Goal: Task Accomplishment & Management: Manage account settings

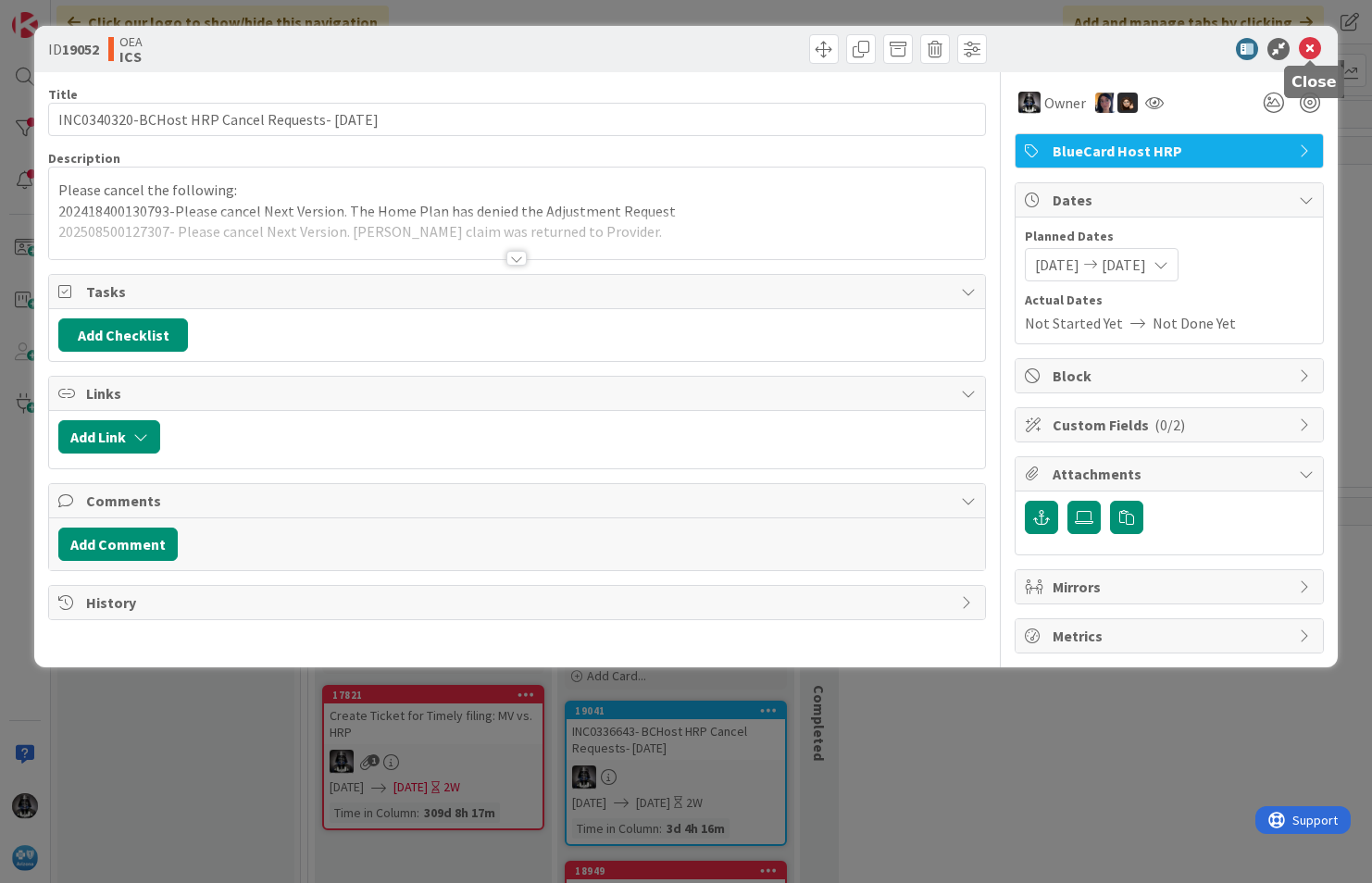
click at [1303, 39] on icon at bounding box center [1310, 49] width 22 height 22
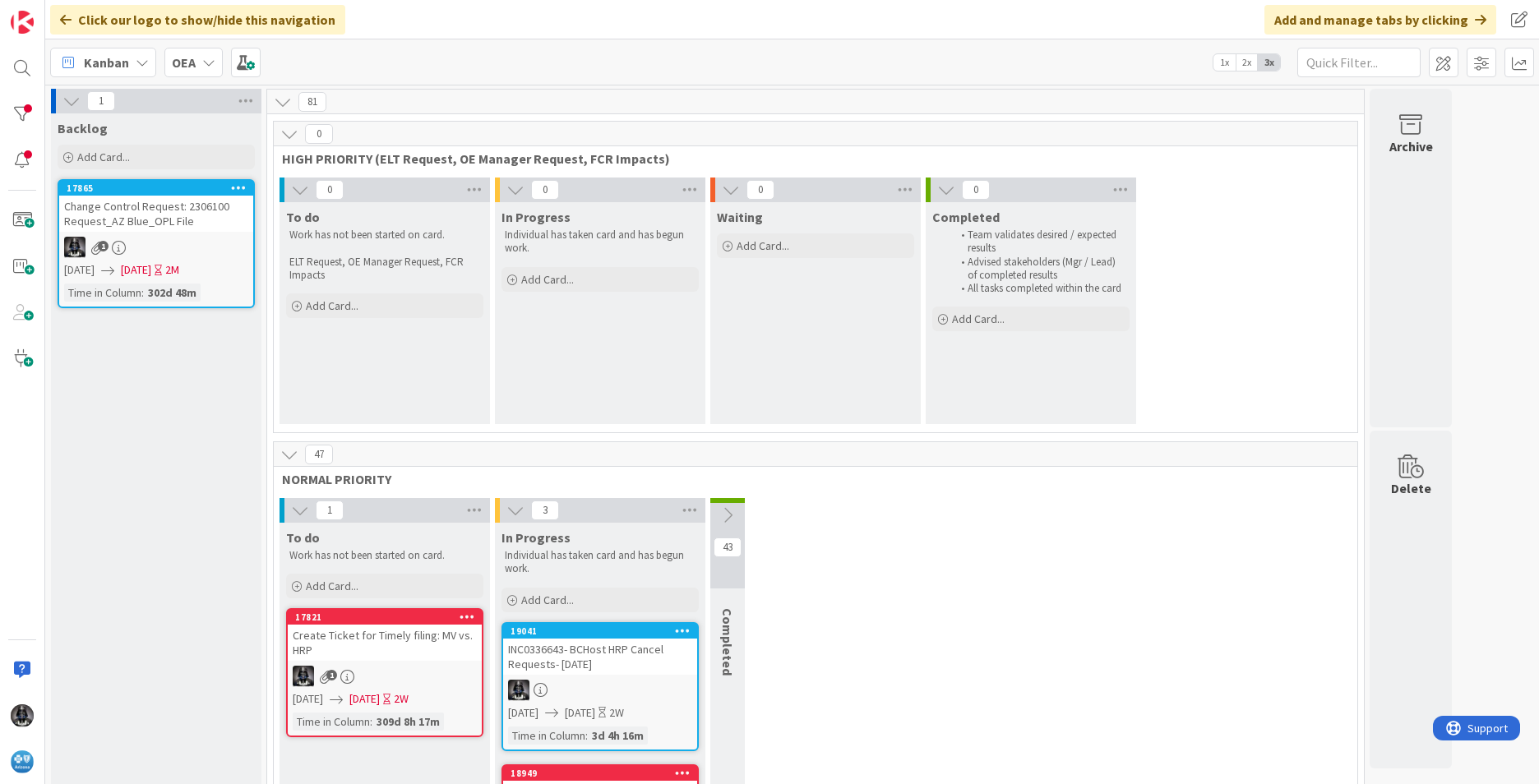
click at [141, 59] on icon at bounding box center [142, 62] width 13 height 13
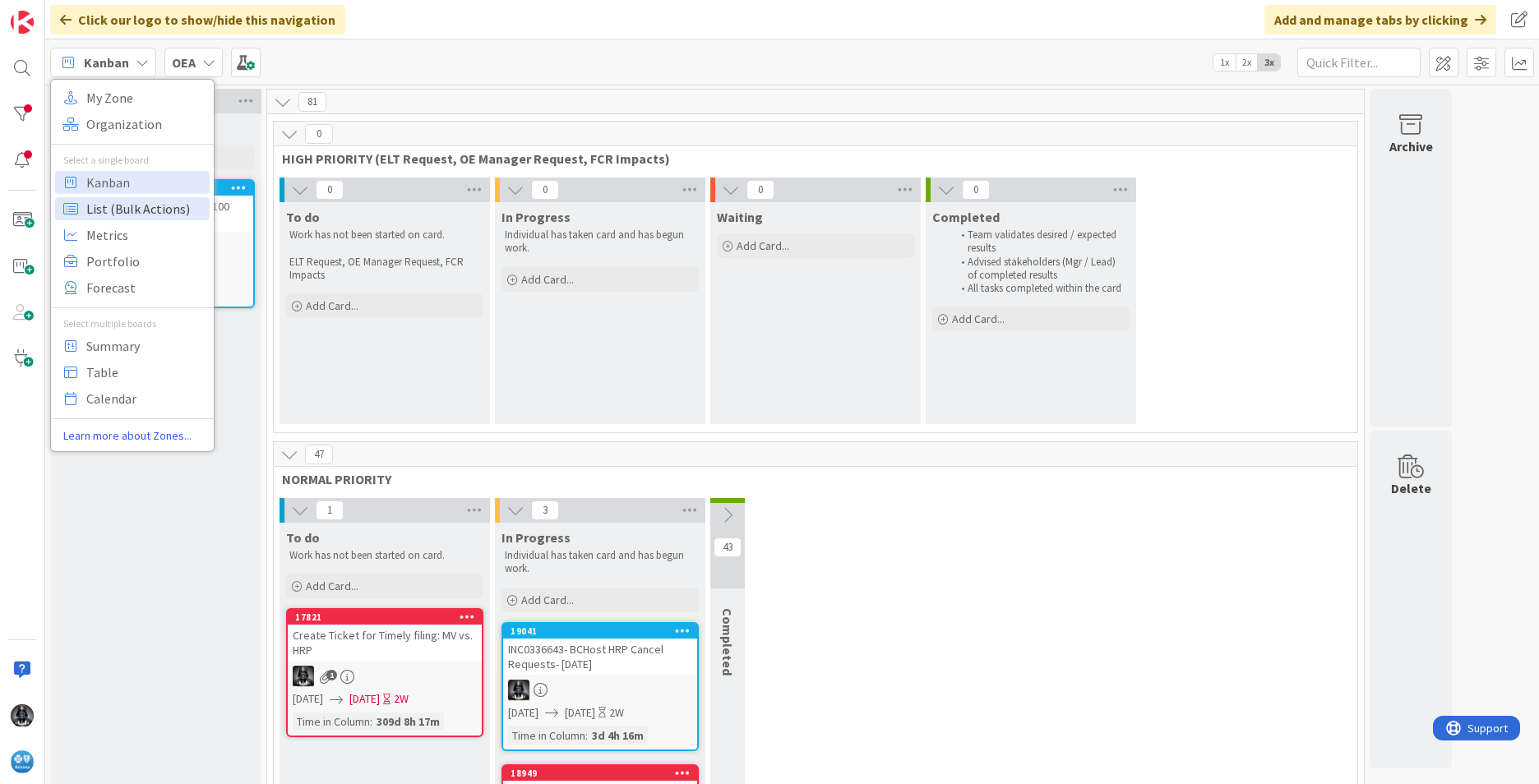
click at [120, 209] on span "List (Bulk Actions)" at bounding box center [145, 209] width 118 height 25
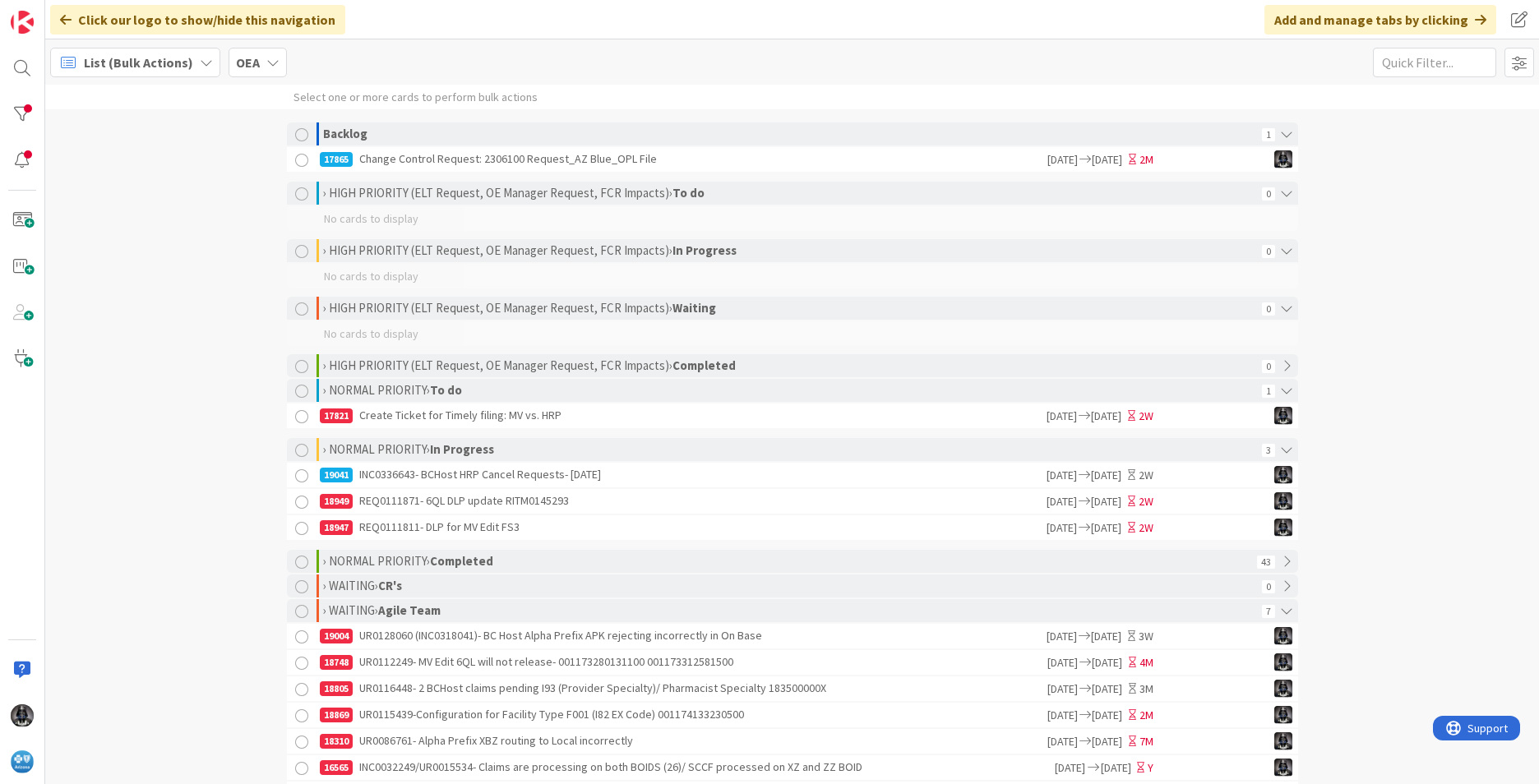
click at [473, 484] on div "19041 INC0336643- BCHost HRP Cancel Requests- [DATE]" at bounding box center [681, 475] width 725 height 25
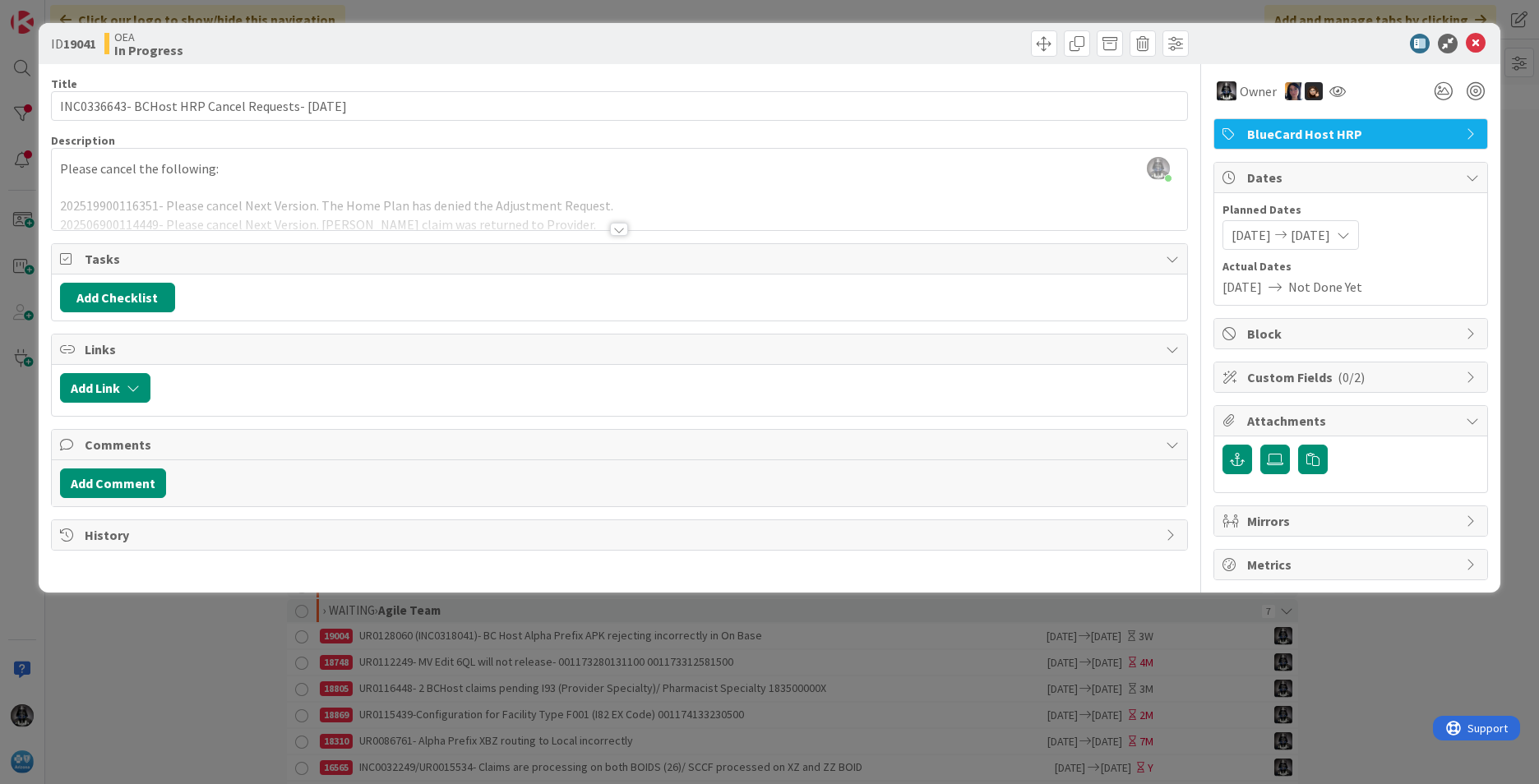
click at [615, 229] on div at bounding box center [619, 229] width 18 height 13
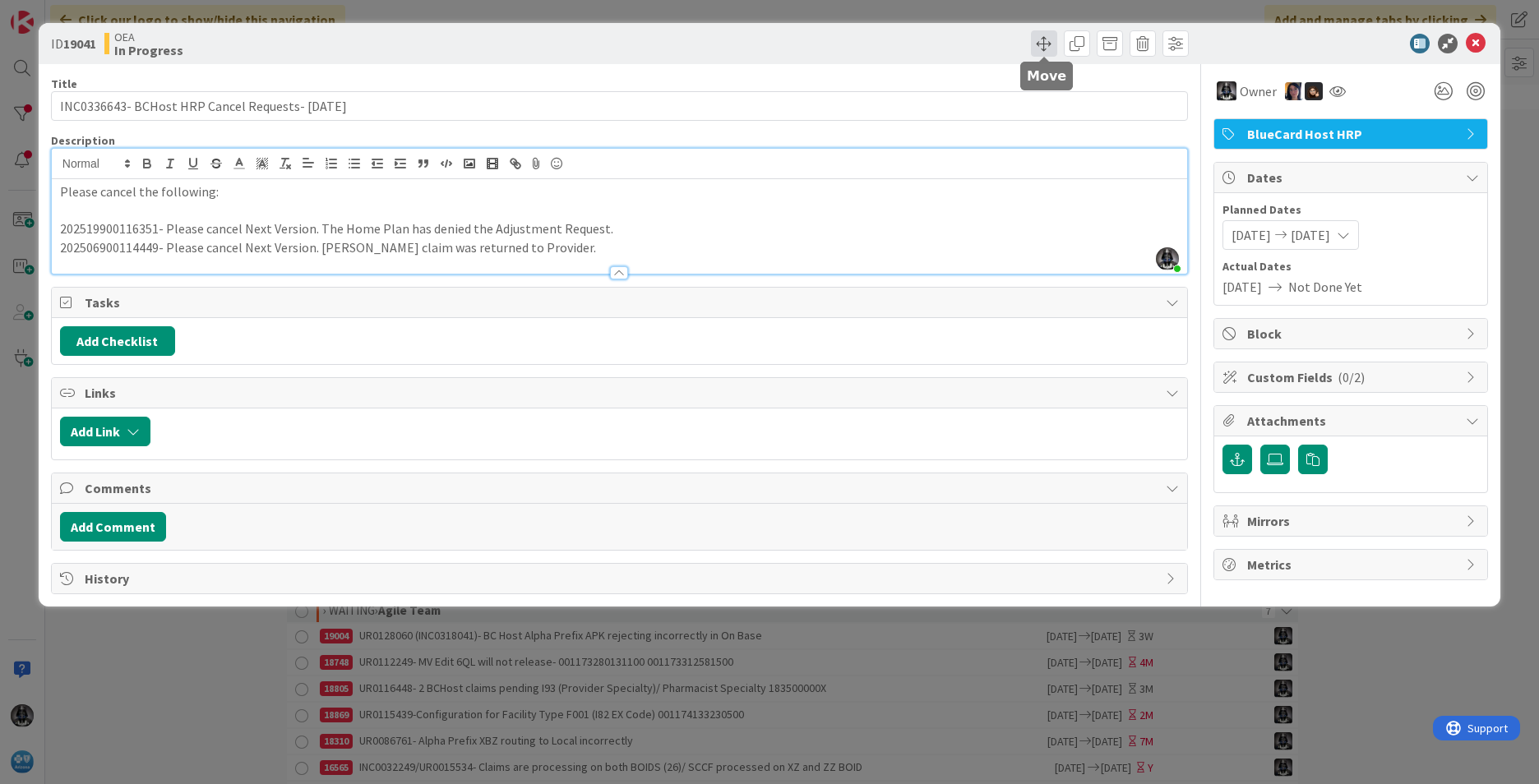
click at [1044, 40] on span at bounding box center [1044, 44] width 26 height 26
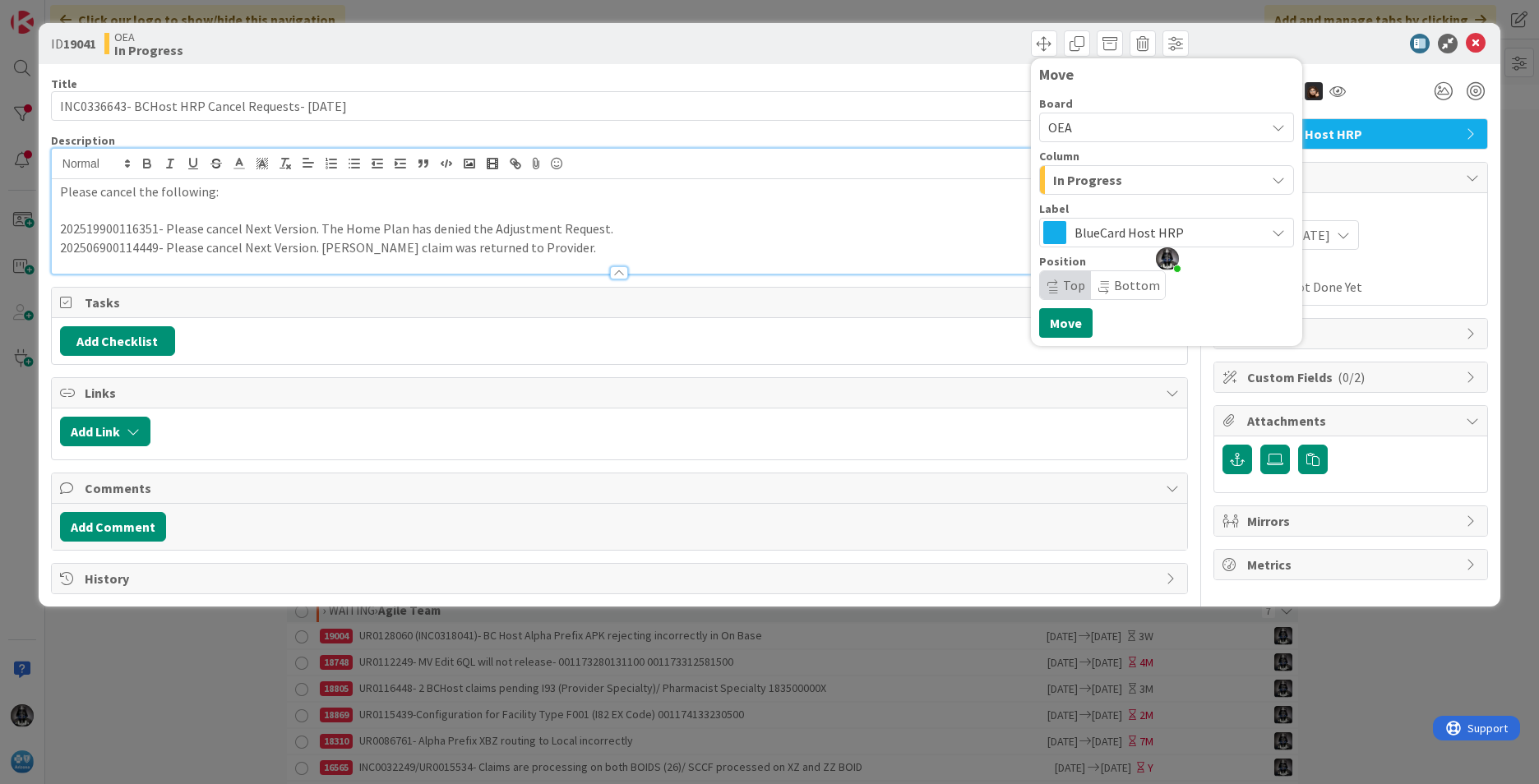
click at [1218, 173] on icon "button" at bounding box center [1278, 180] width 13 height 13
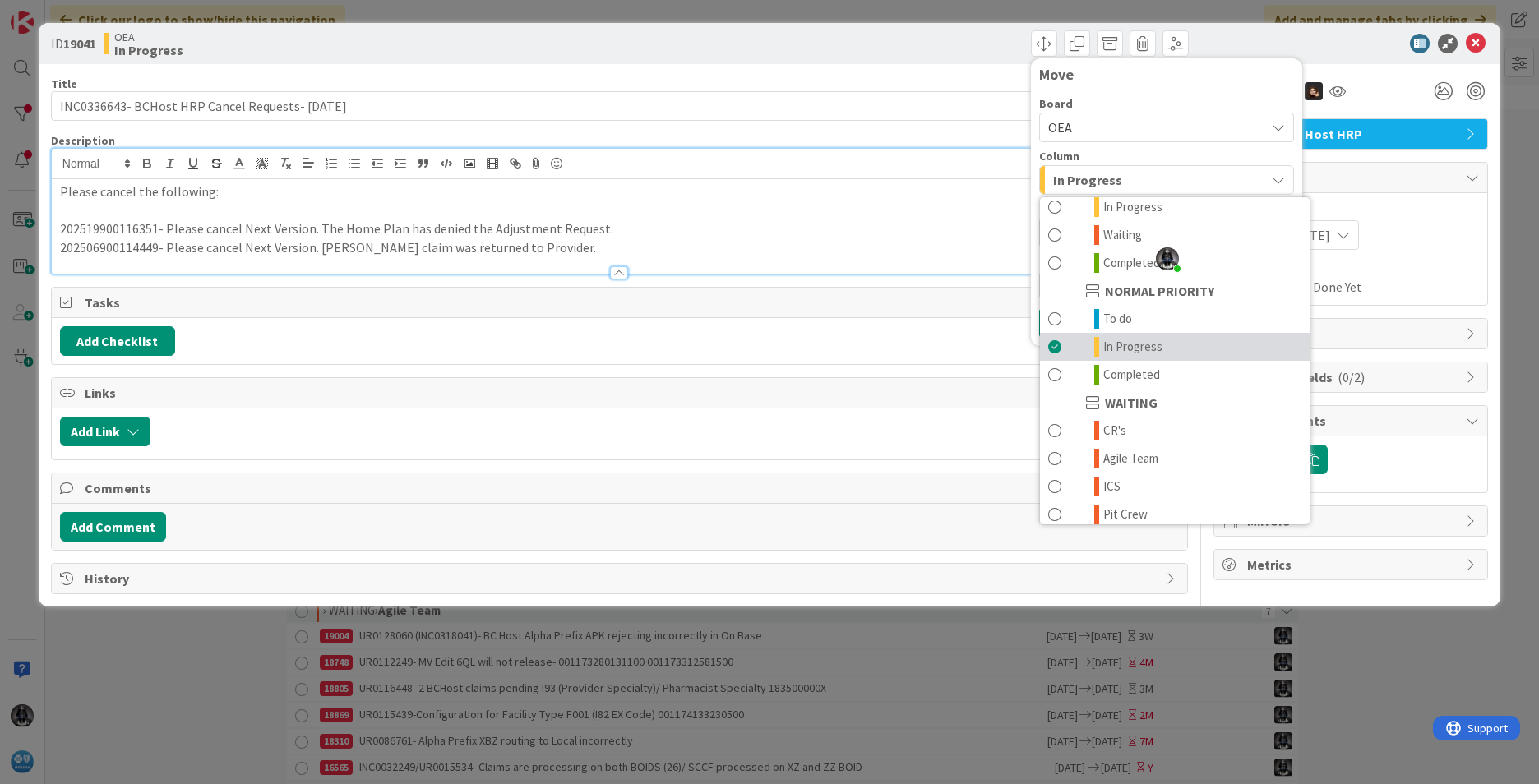
scroll to position [161, 0]
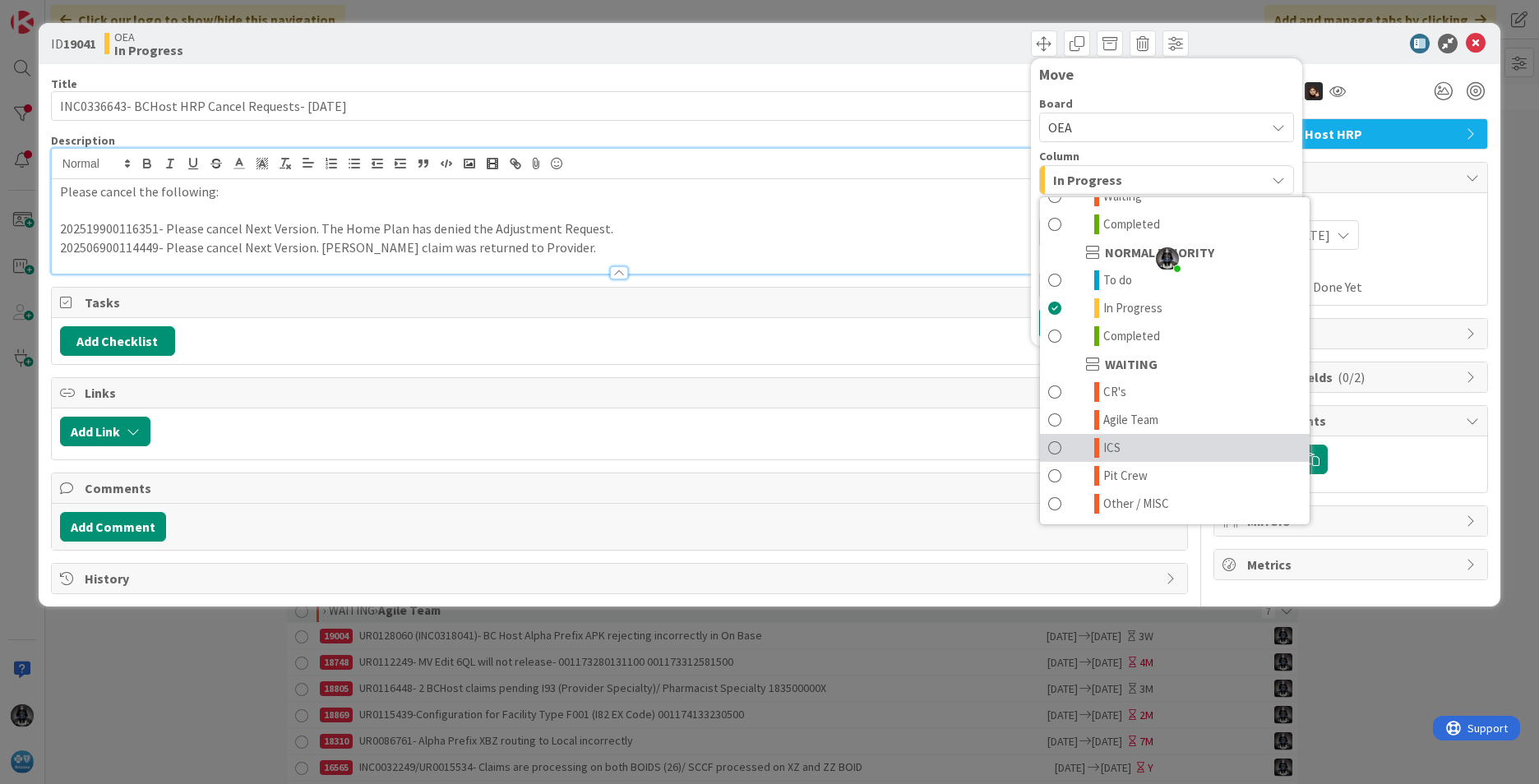
click at [1114, 441] on span "ICS" at bounding box center [1112, 448] width 18 height 19
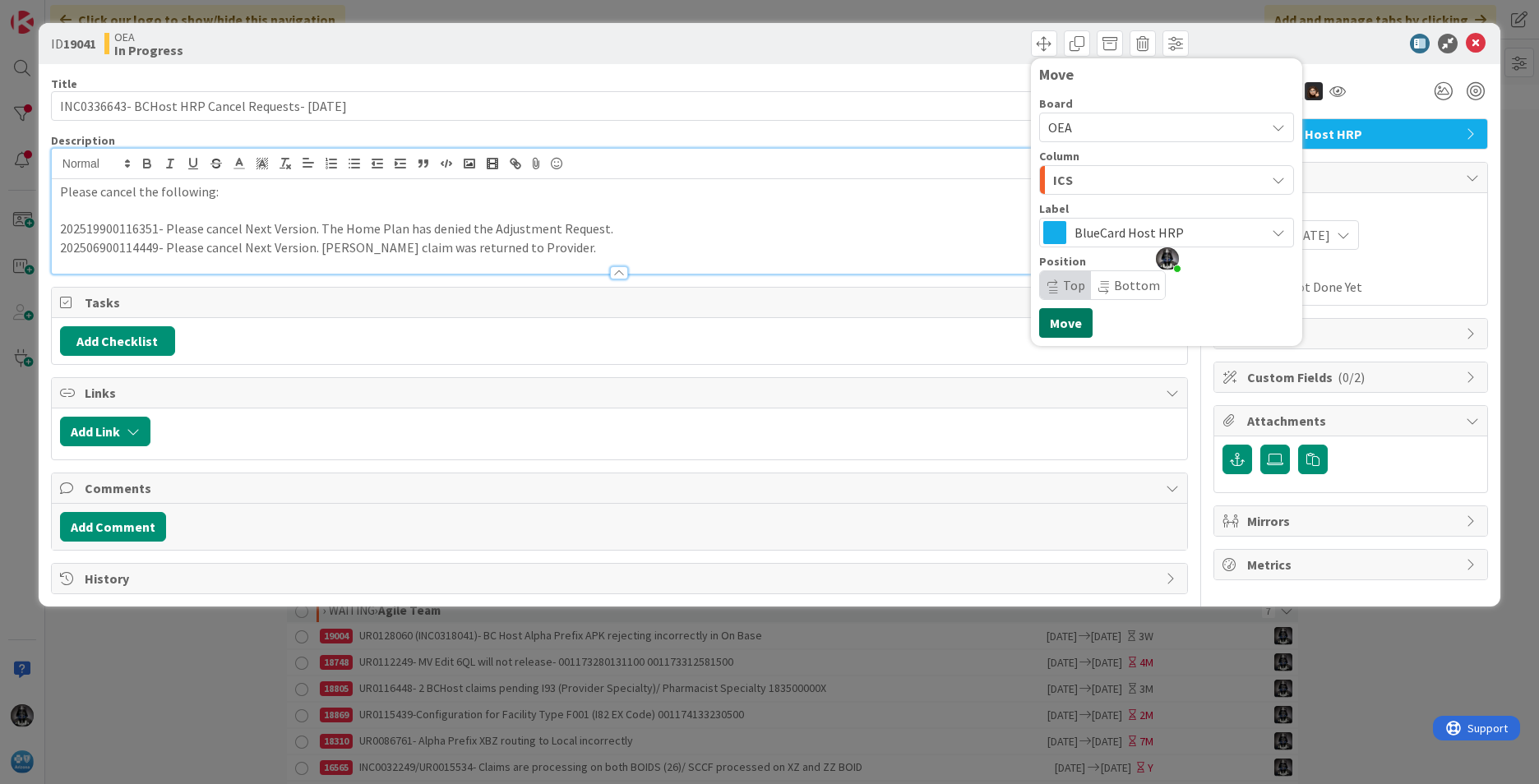
click at [1064, 317] on button "Move" at bounding box center [1065, 323] width 54 height 30
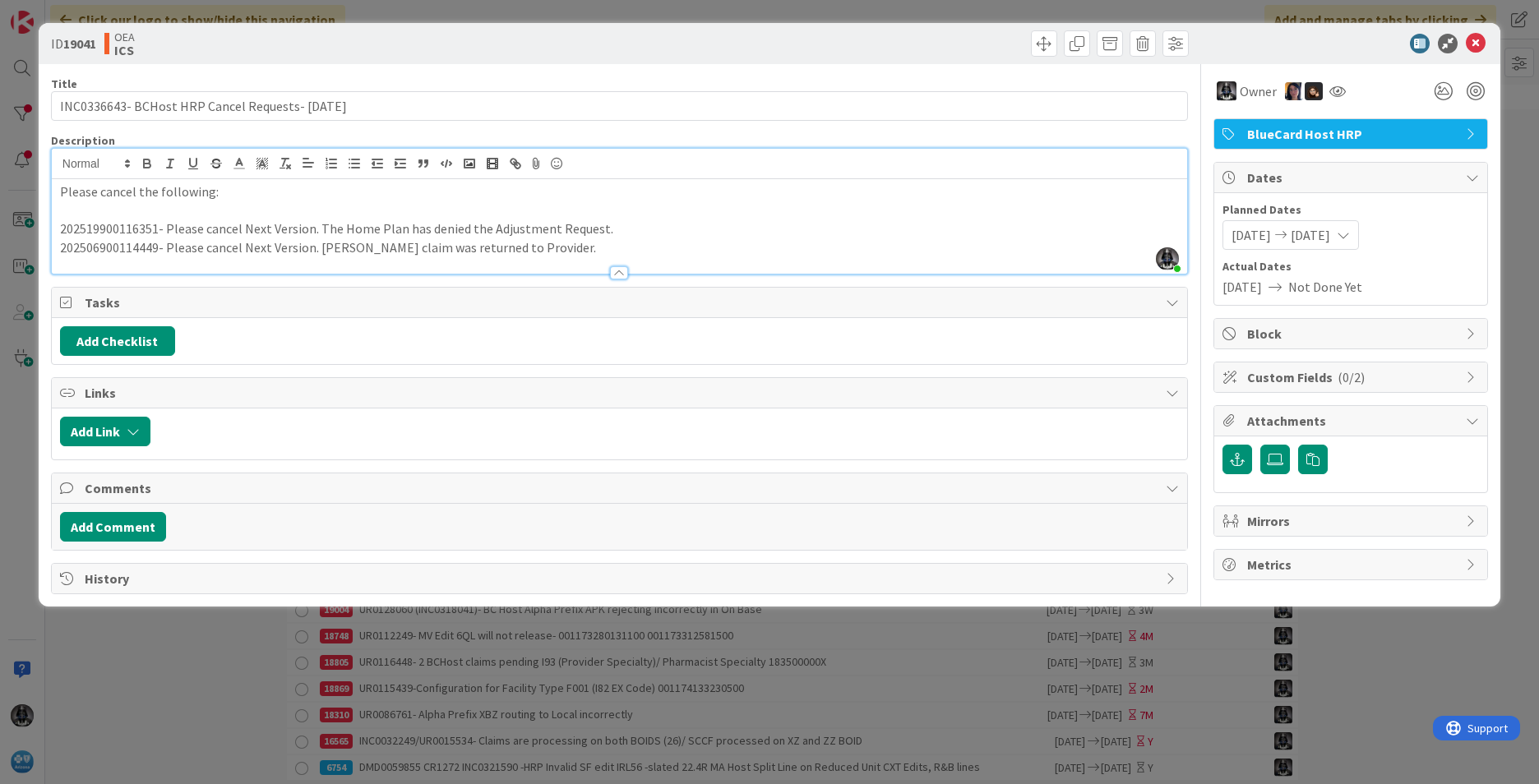
click at [1218, 42] on icon at bounding box center [1476, 43] width 19 height 19
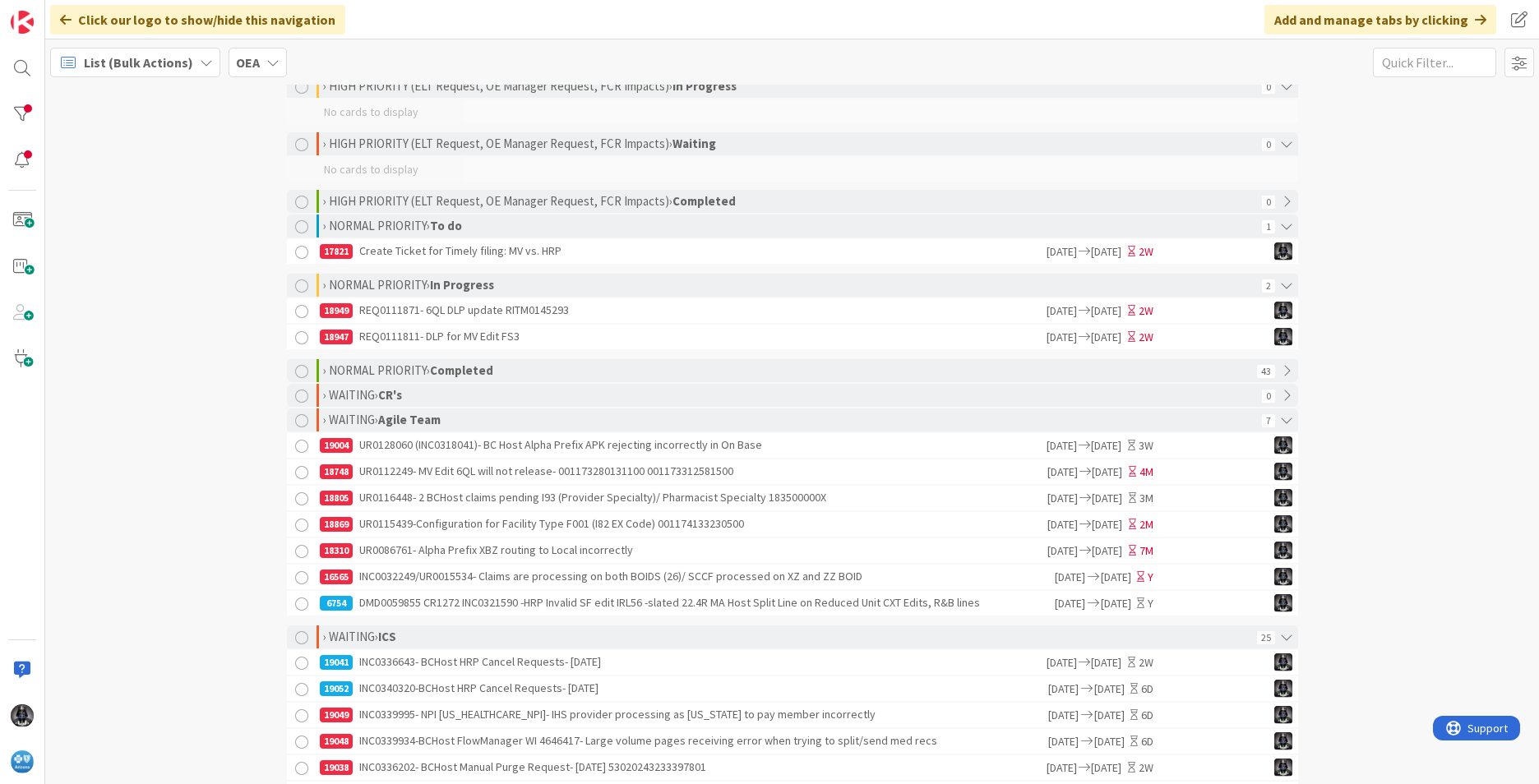
scroll to position [185, 0]
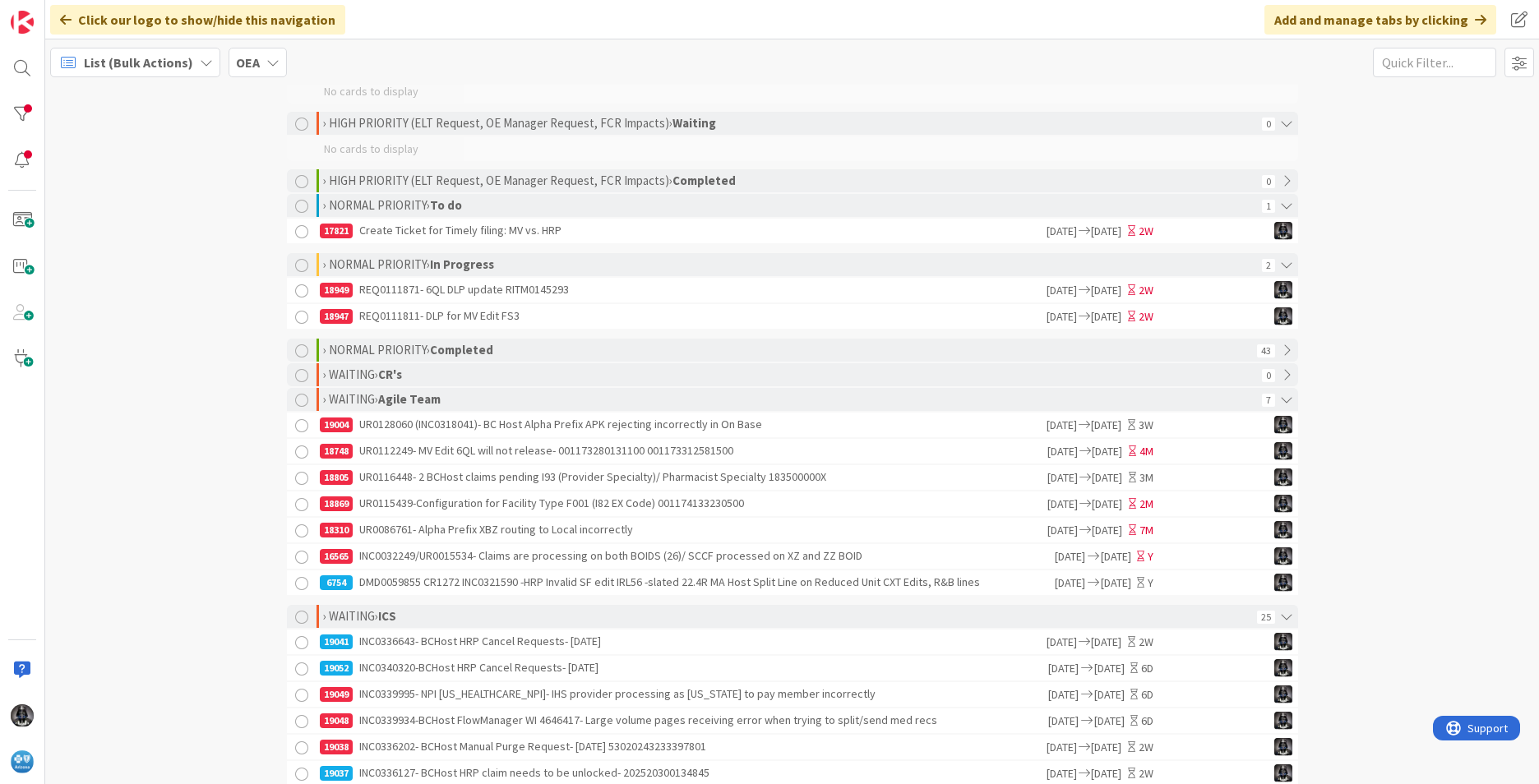
click at [460, 533] on div "18310 UR0086761- Alpha Prefix XBZ routing to Local incorrectly" at bounding box center [682, 530] width 725 height 25
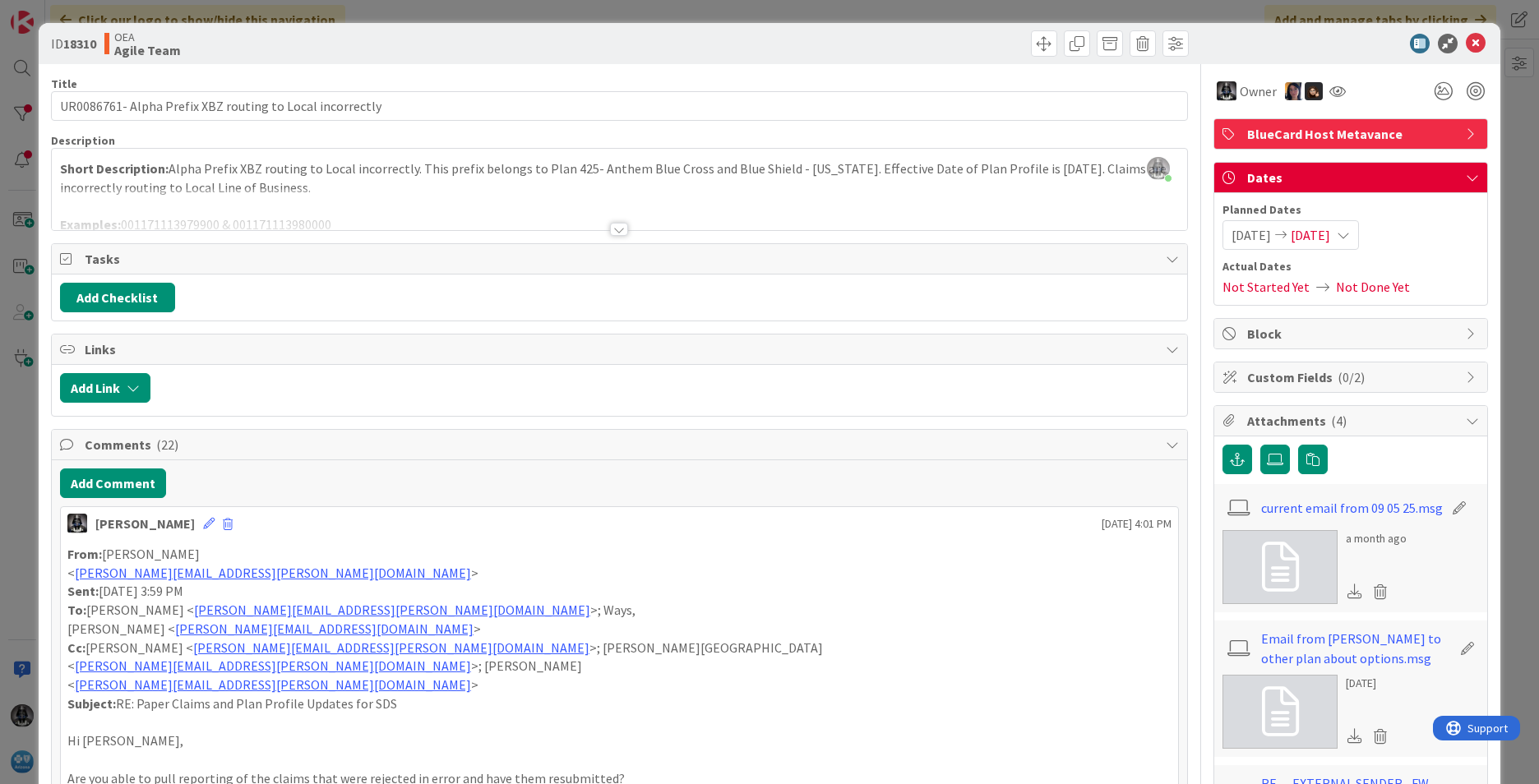
click at [613, 229] on div at bounding box center [619, 229] width 18 height 13
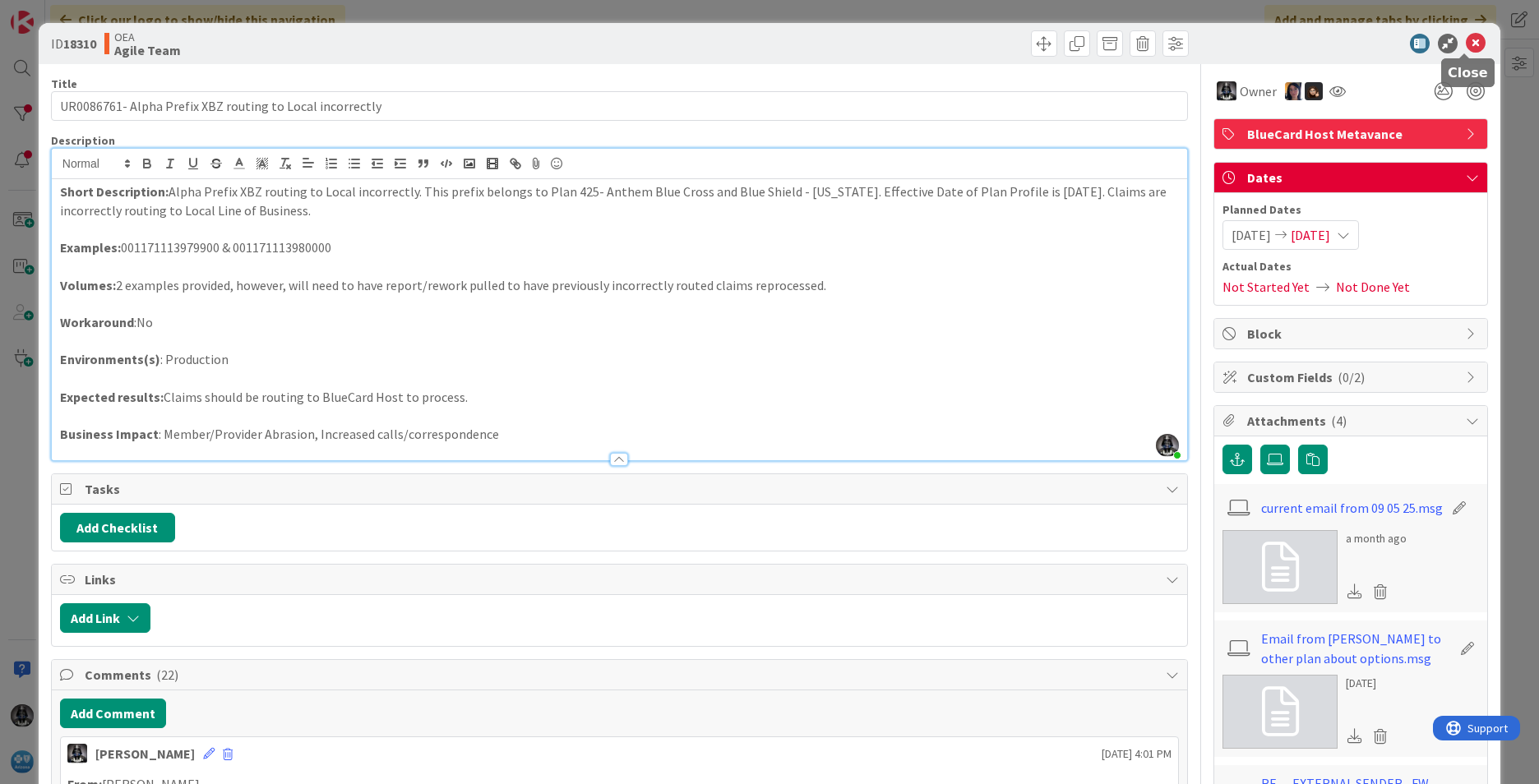
click at [1218, 40] on icon at bounding box center [1476, 43] width 19 height 19
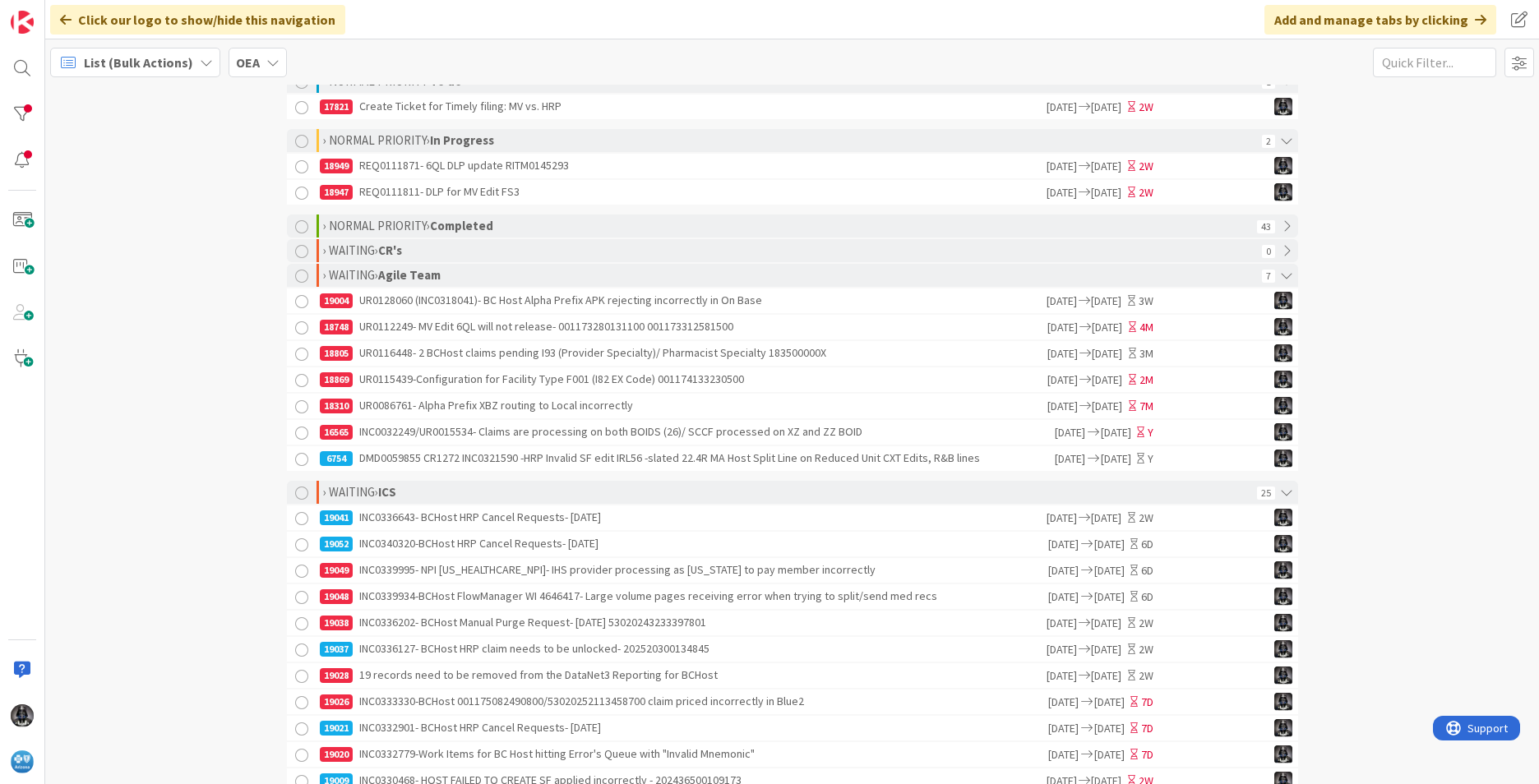
scroll to position [329, 0]
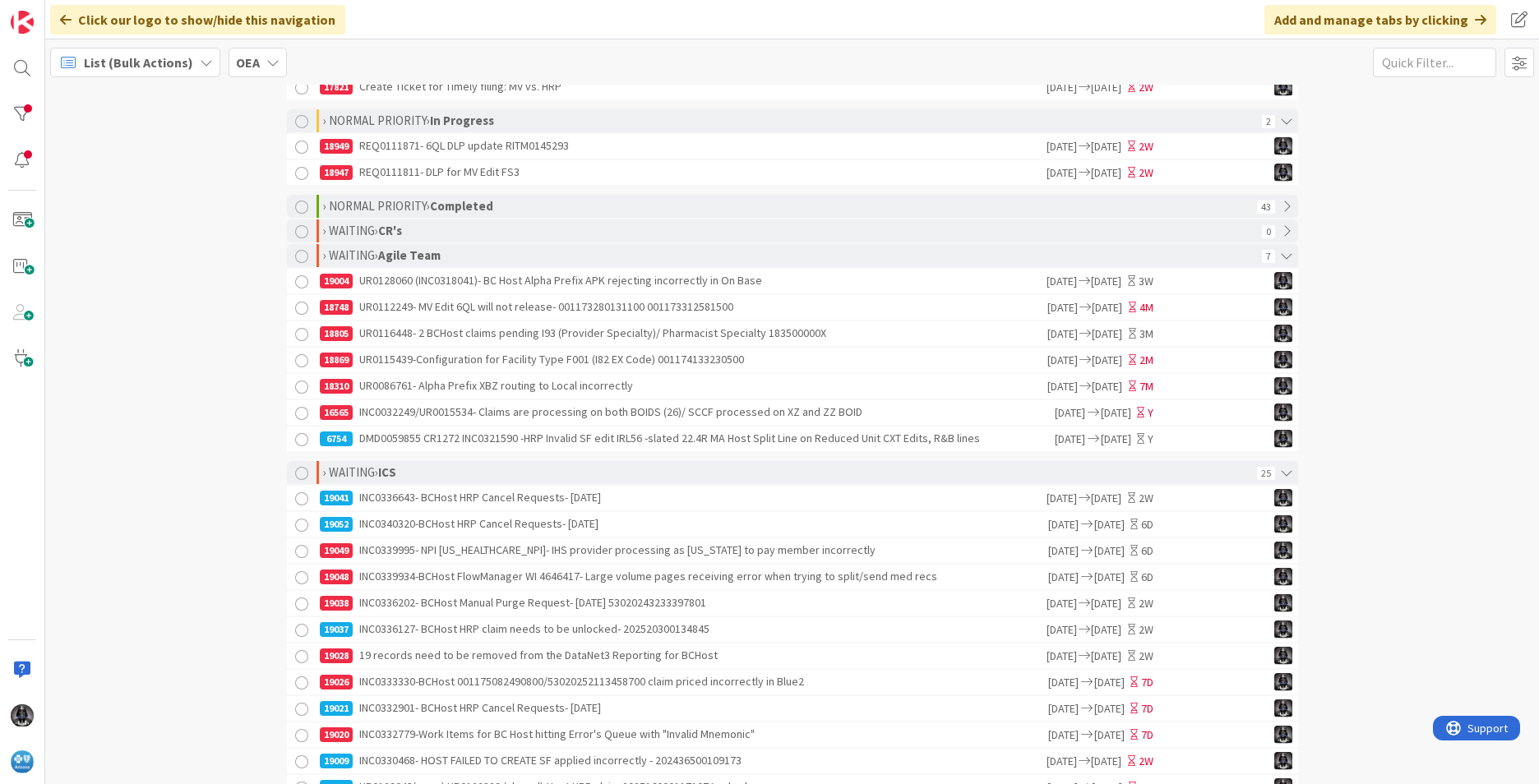
click at [521, 504] on div "19041 INC0336643- BCHost HRP Cancel Requests- [DATE]" at bounding box center [681, 498] width 725 height 25
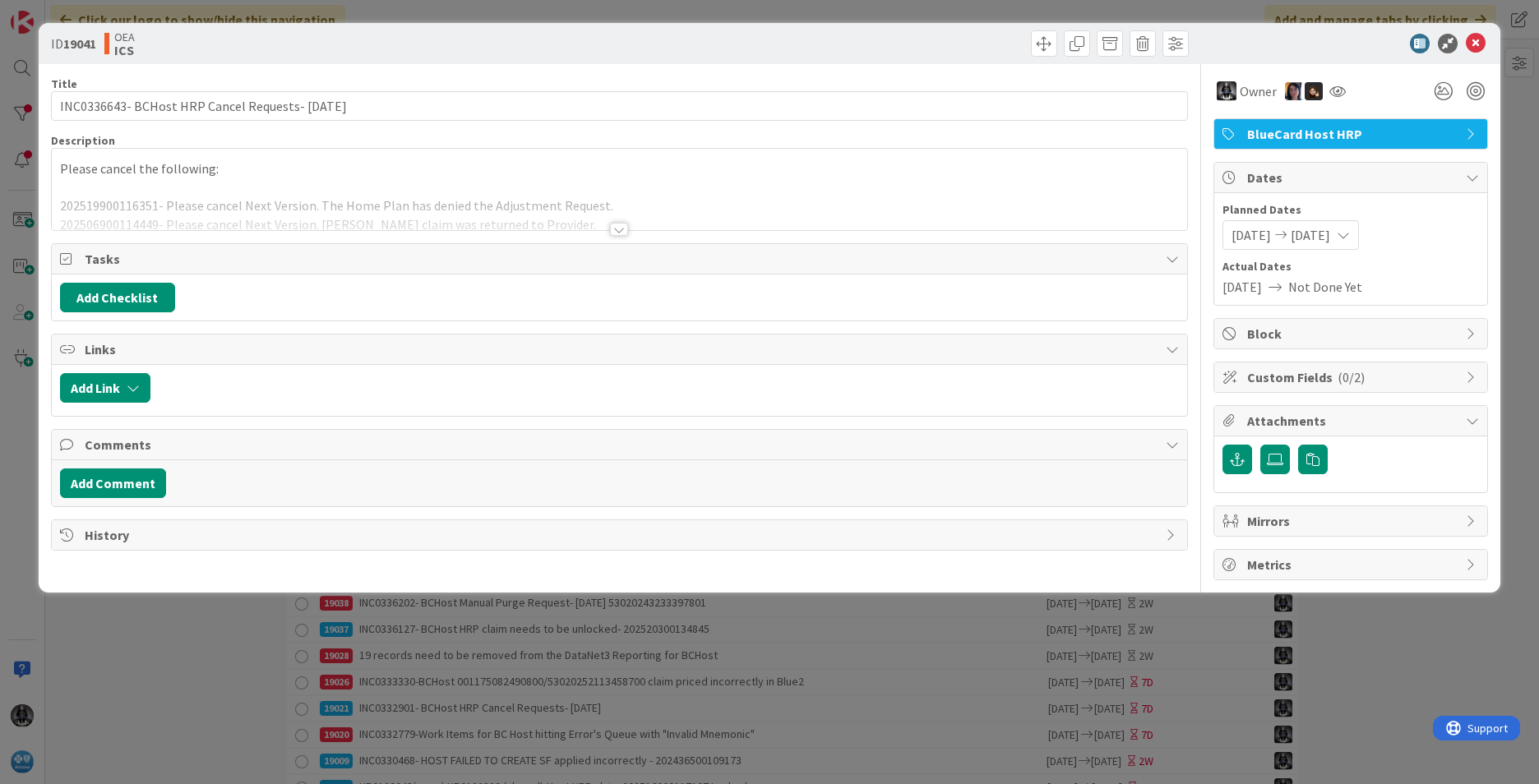
click at [624, 224] on div at bounding box center [619, 229] width 18 height 13
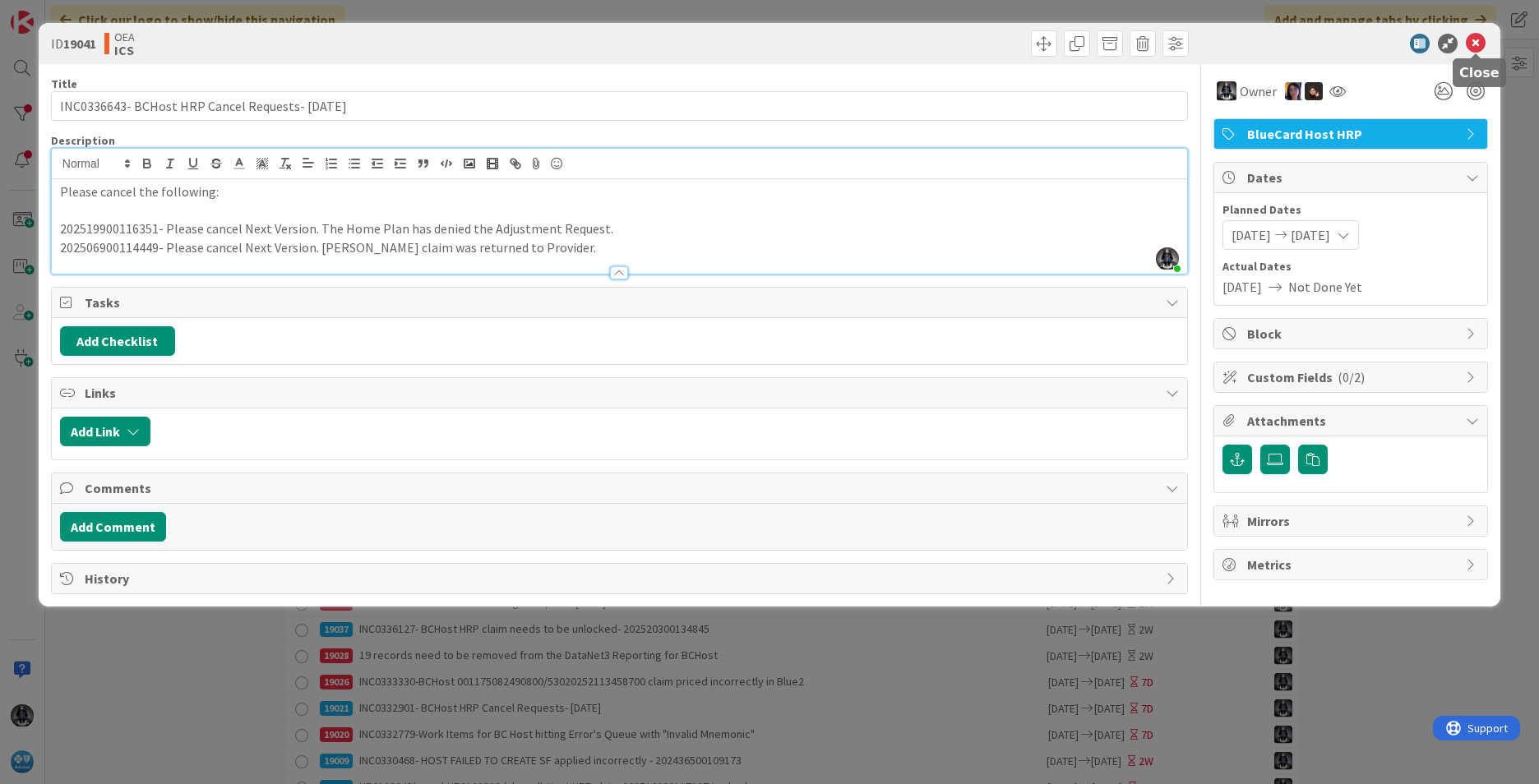
click at [1218, 39] on icon at bounding box center [1476, 43] width 19 height 19
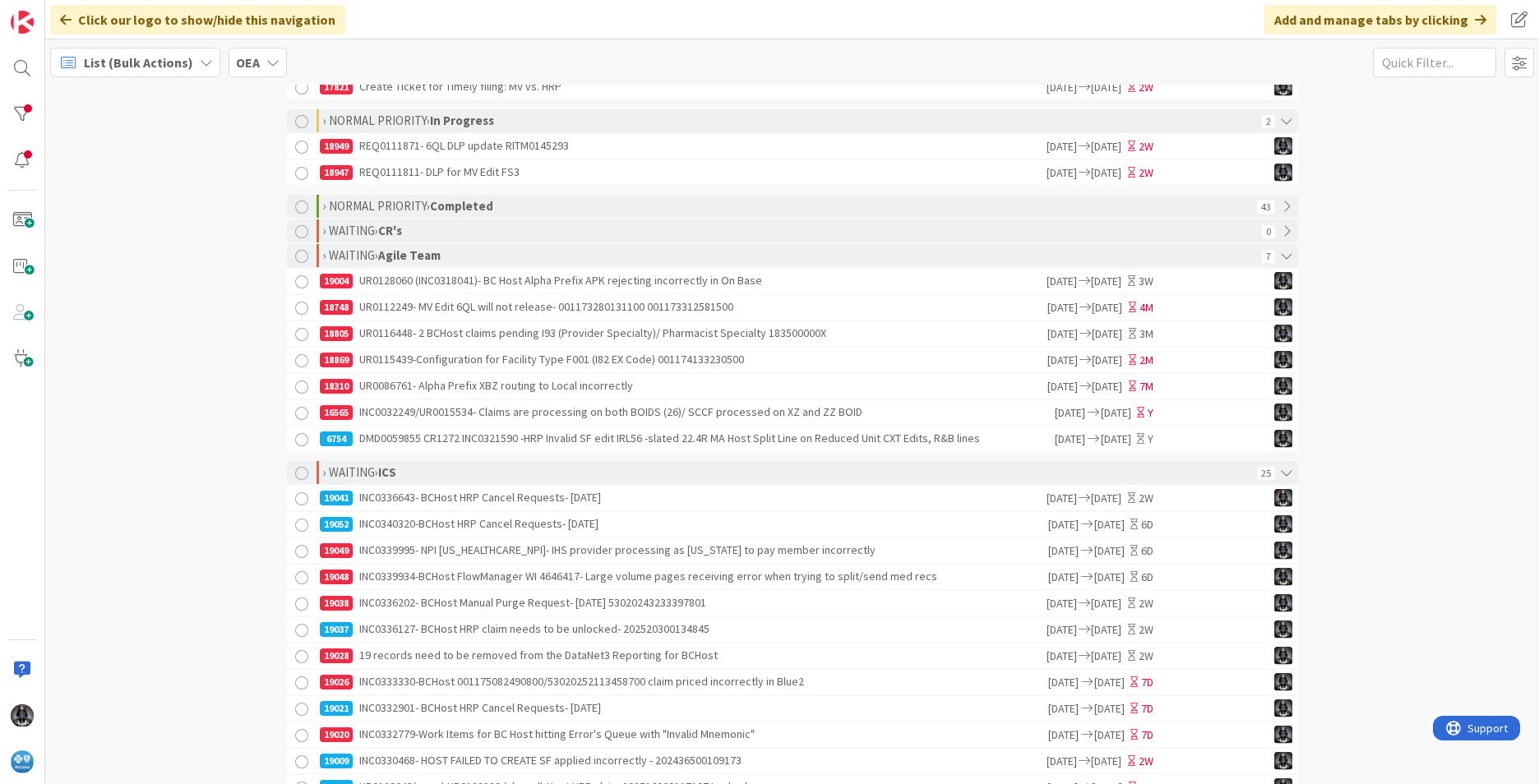
click at [431, 527] on div "19052 INC0340320-BCHost HRP Cancel Requests- [DATE]" at bounding box center [682, 524] width 726 height 25
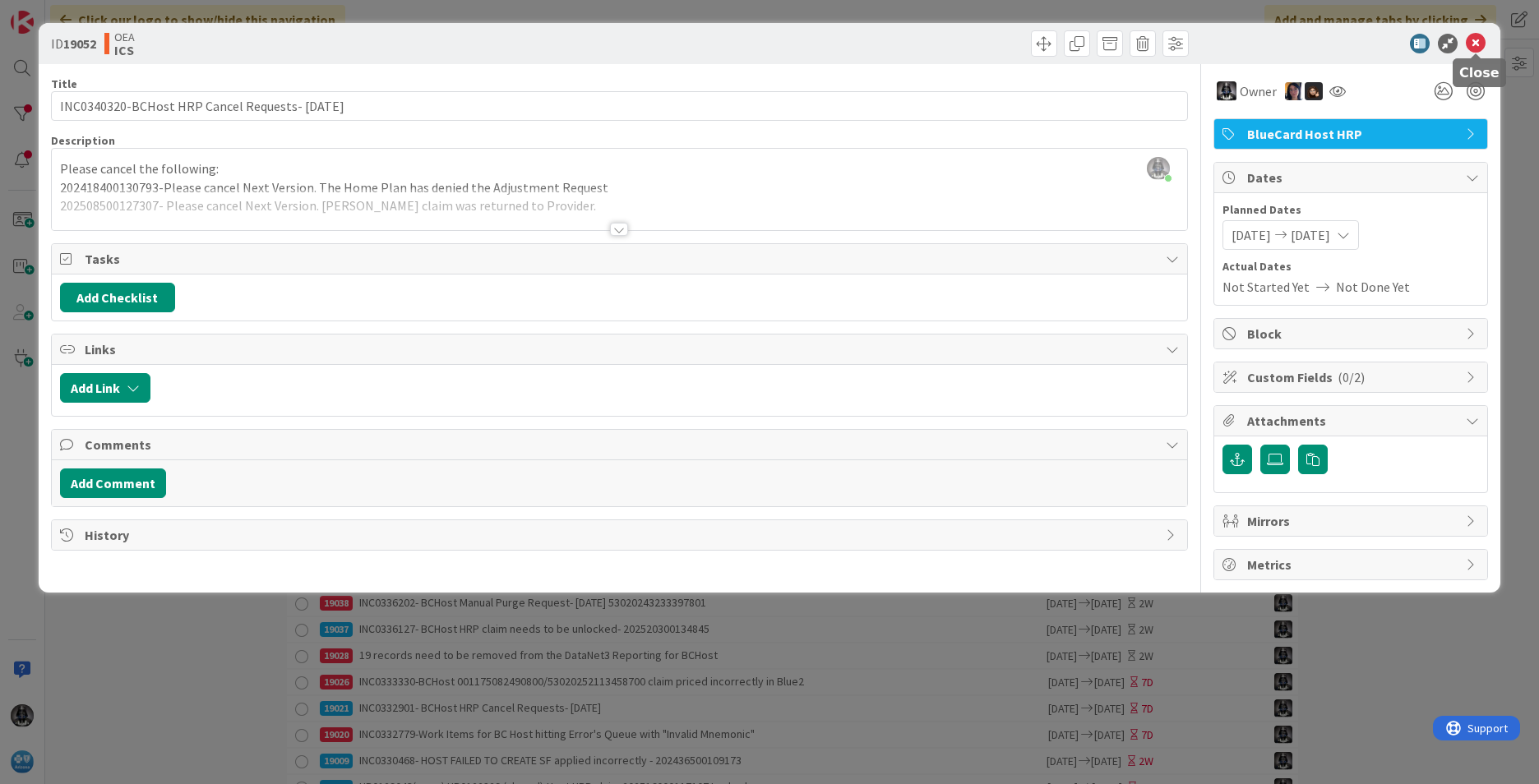
click at [1218, 38] on icon at bounding box center [1476, 43] width 19 height 19
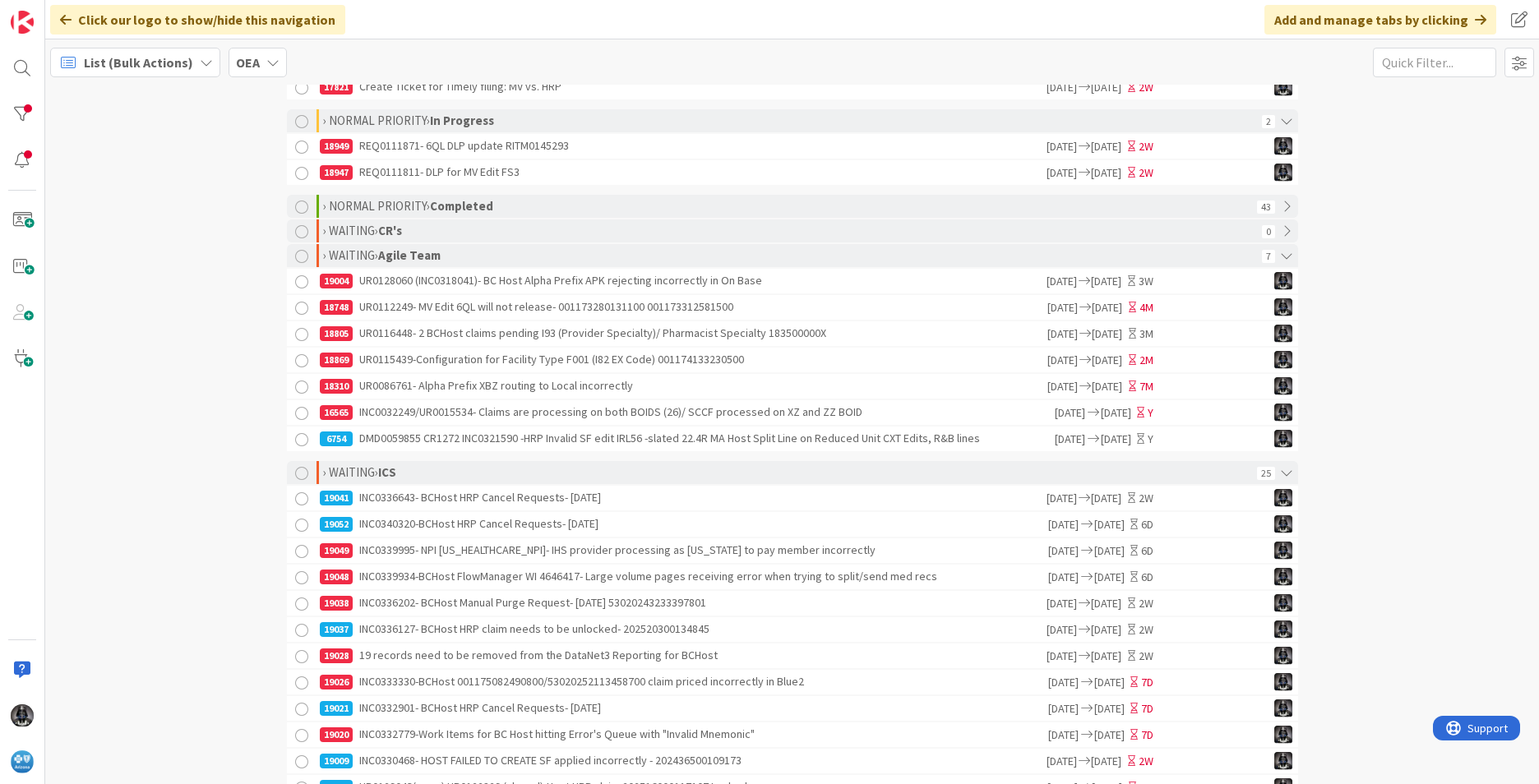
click at [478, 714] on div "19021 INC0332901- BCHost HRP Cancel Requests- [DATE]" at bounding box center [682, 708] width 726 height 25
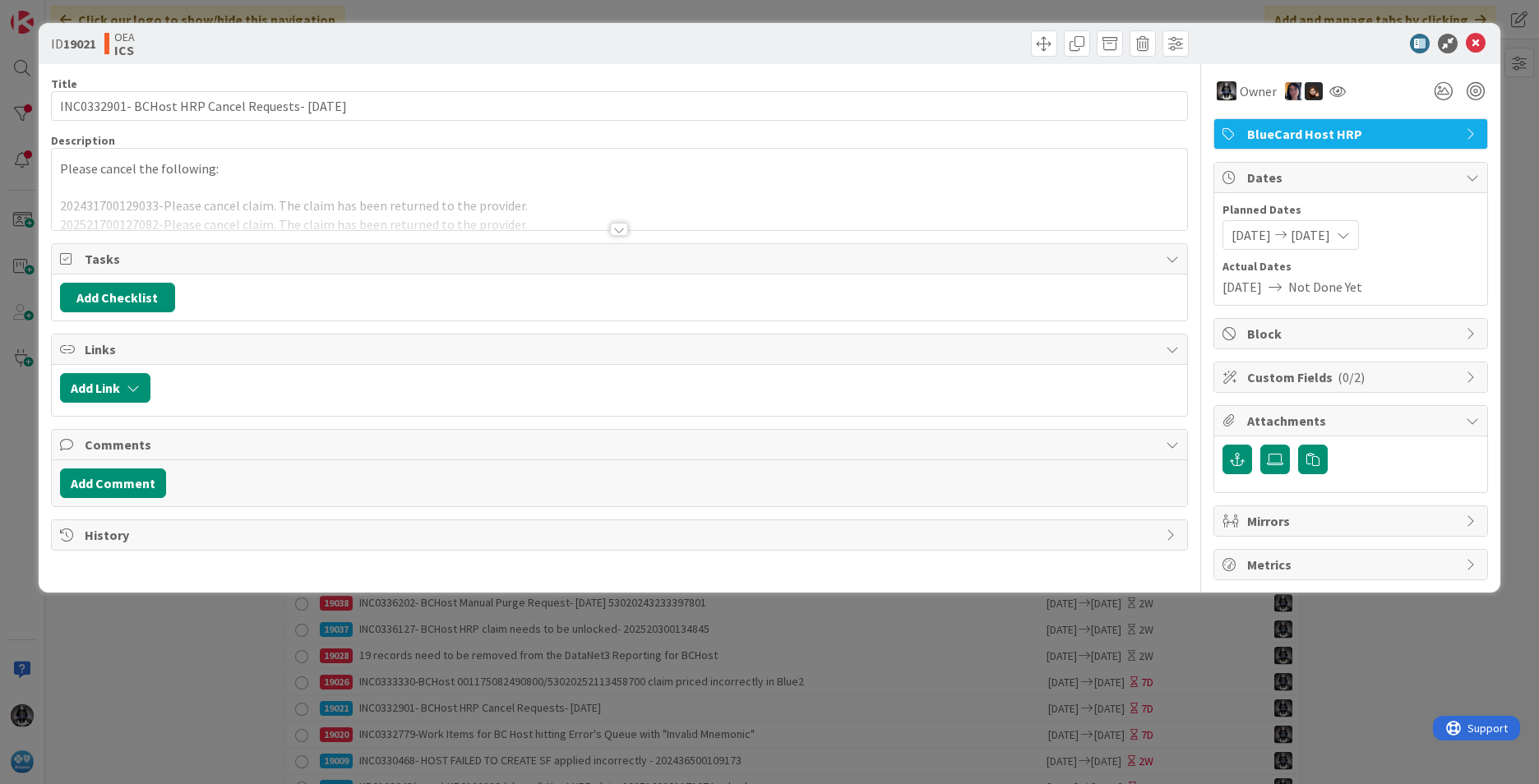
click at [619, 230] on div at bounding box center [619, 229] width 18 height 13
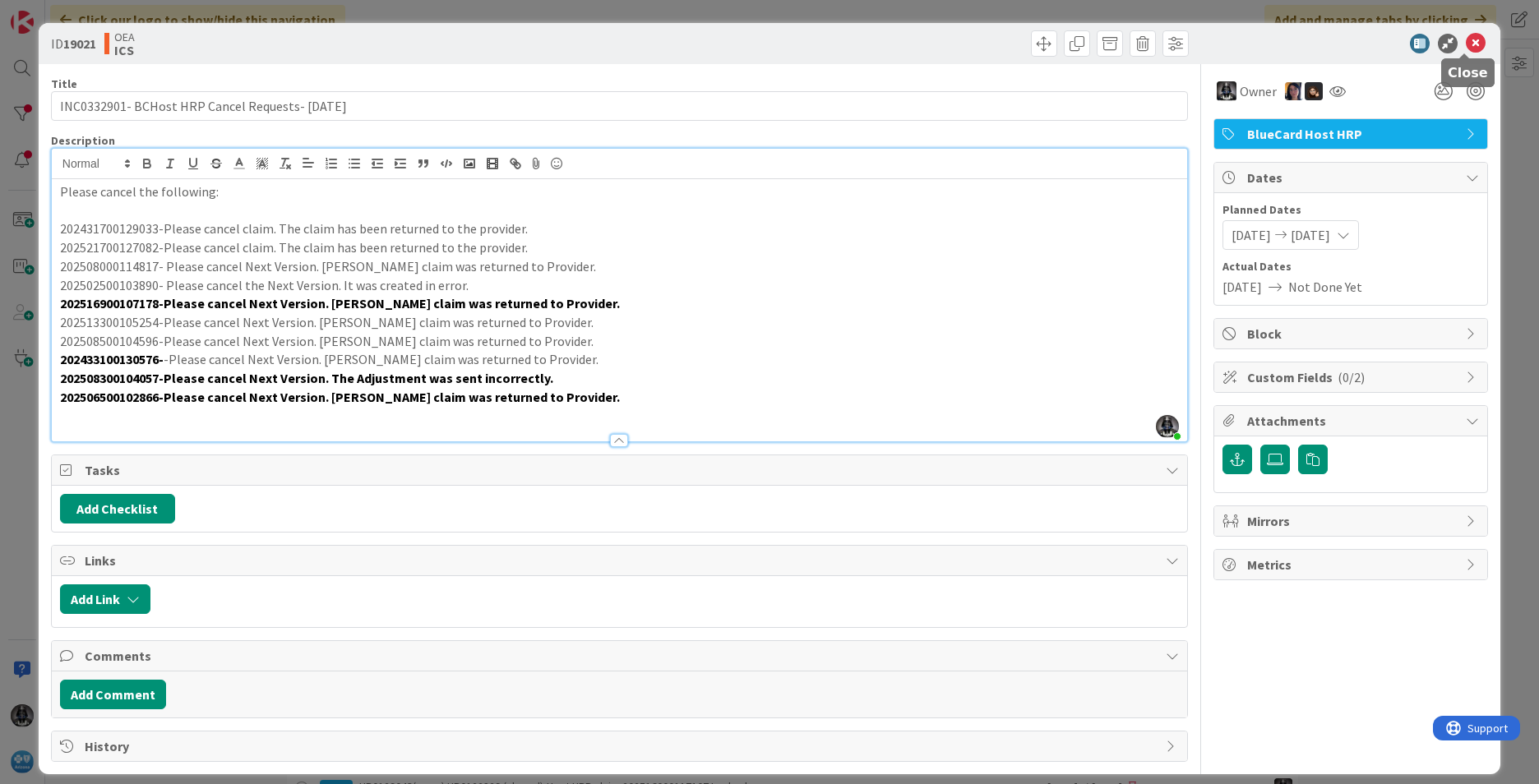
click at [1218, 42] on icon at bounding box center [1476, 43] width 19 height 19
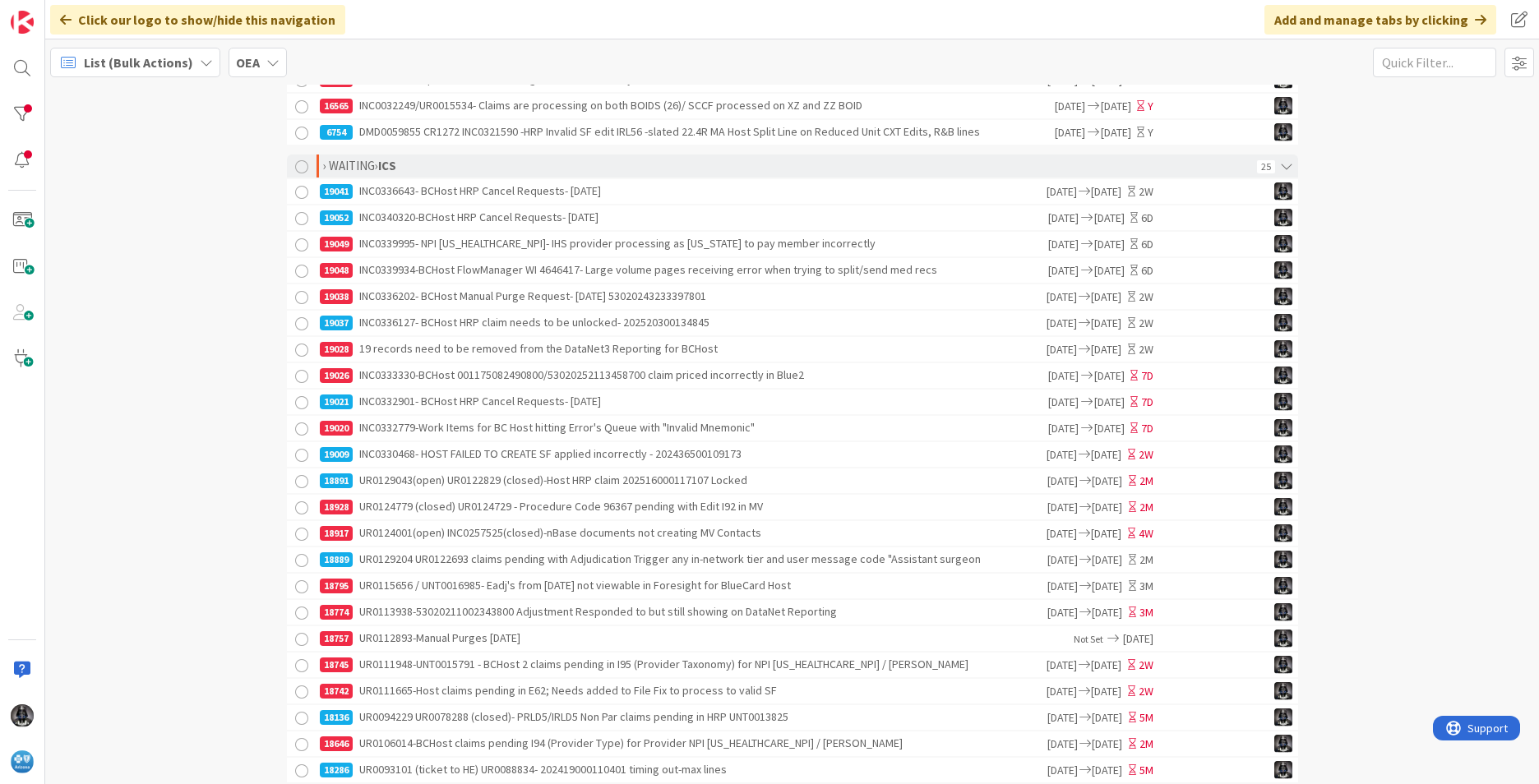
scroll to position [657, 0]
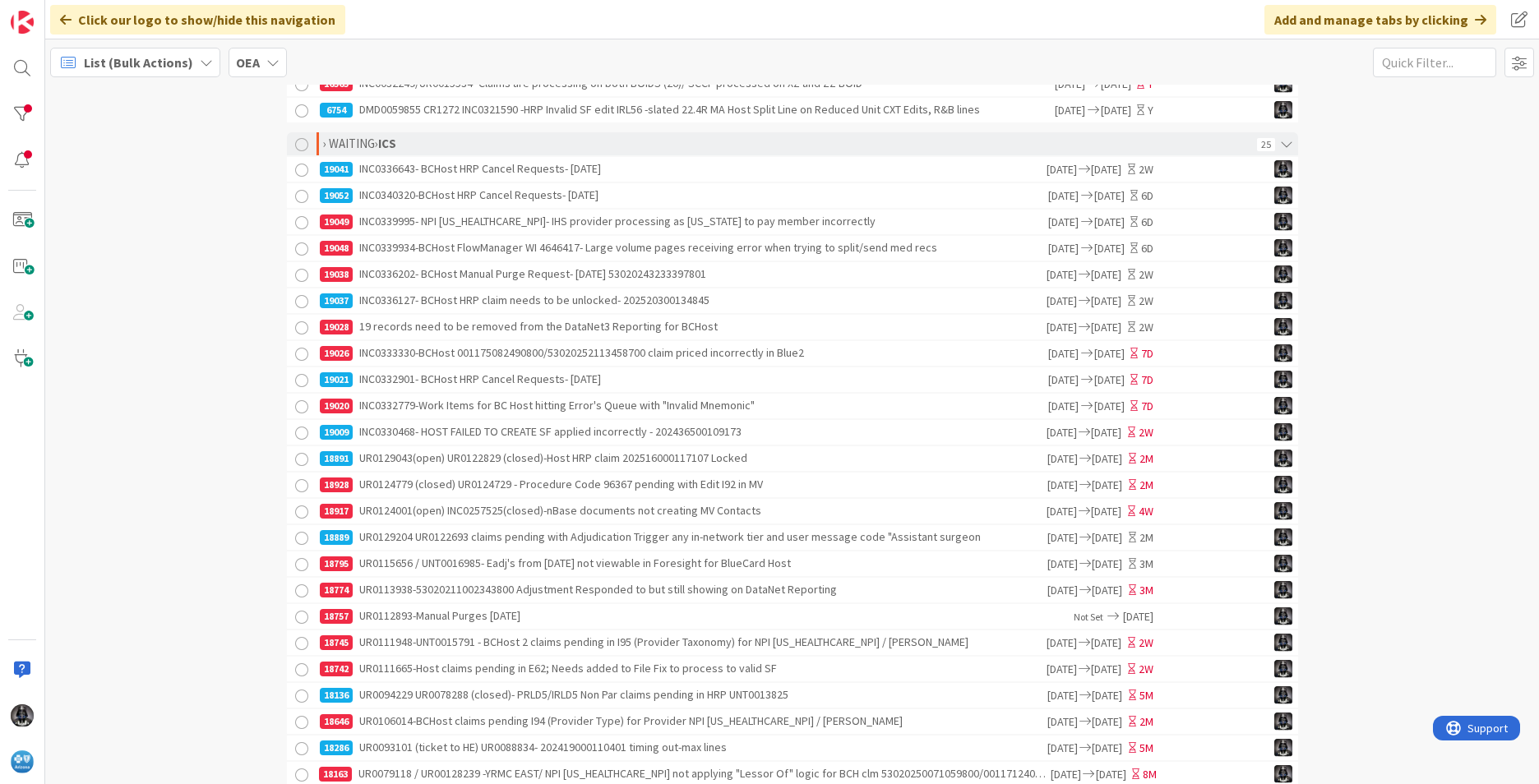
click at [554, 597] on div "18774 UR0113938-53020211002343800 Adjustment Responded to but still showing on …" at bounding box center [682, 590] width 725 height 25
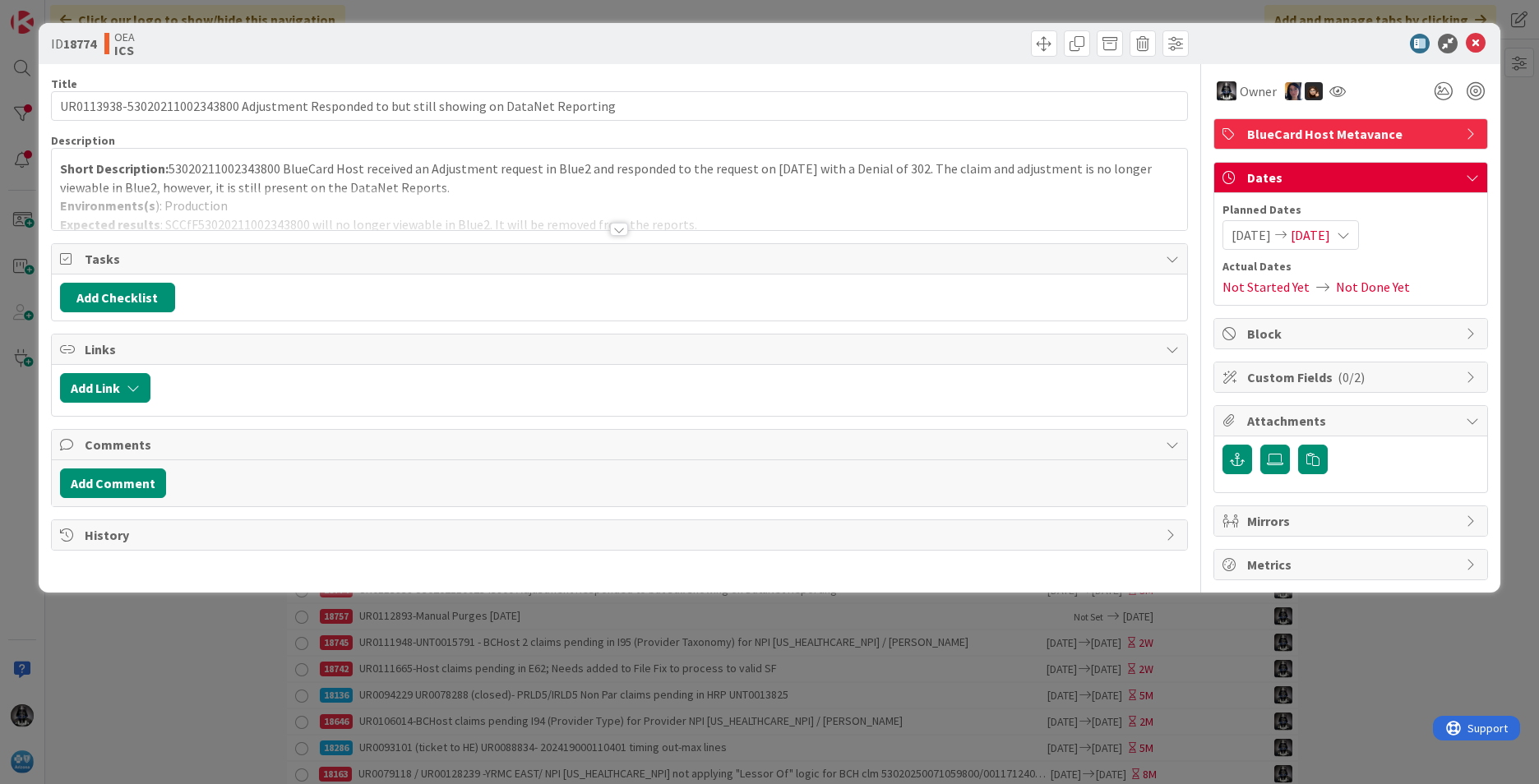
click at [620, 228] on div at bounding box center [619, 229] width 18 height 13
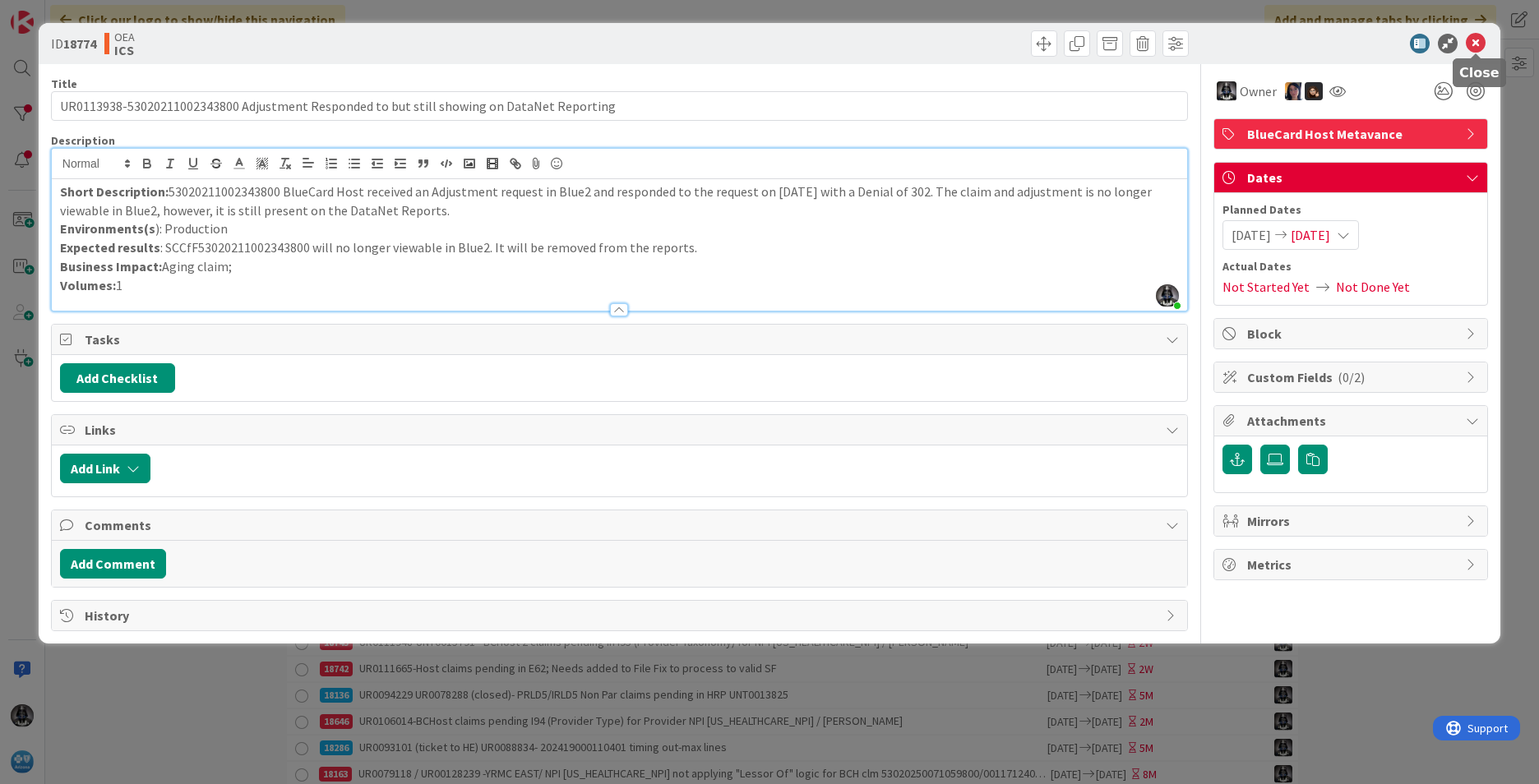
click at [1218, 40] on icon at bounding box center [1476, 43] width 19 height 19
